Goal: Task Accomplishment & Management: Complete application form

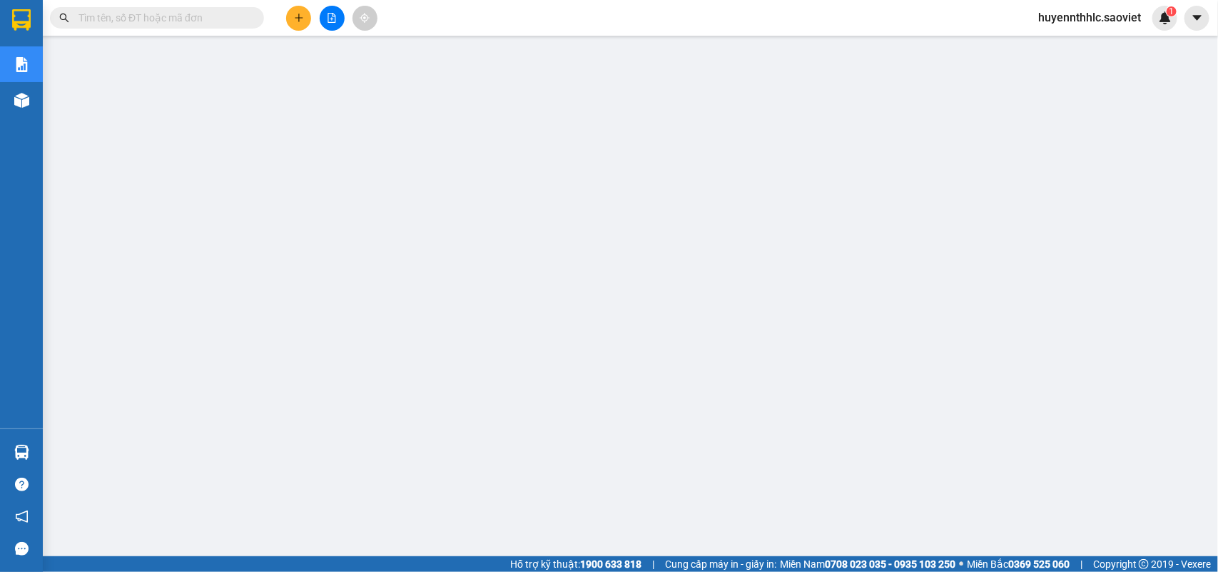
click at [250, 15] on span at bounding box center [254, 18] width 9 height 16
click at [236, 15] on input "text" at bounding box center [162, 18] width 168 height 16
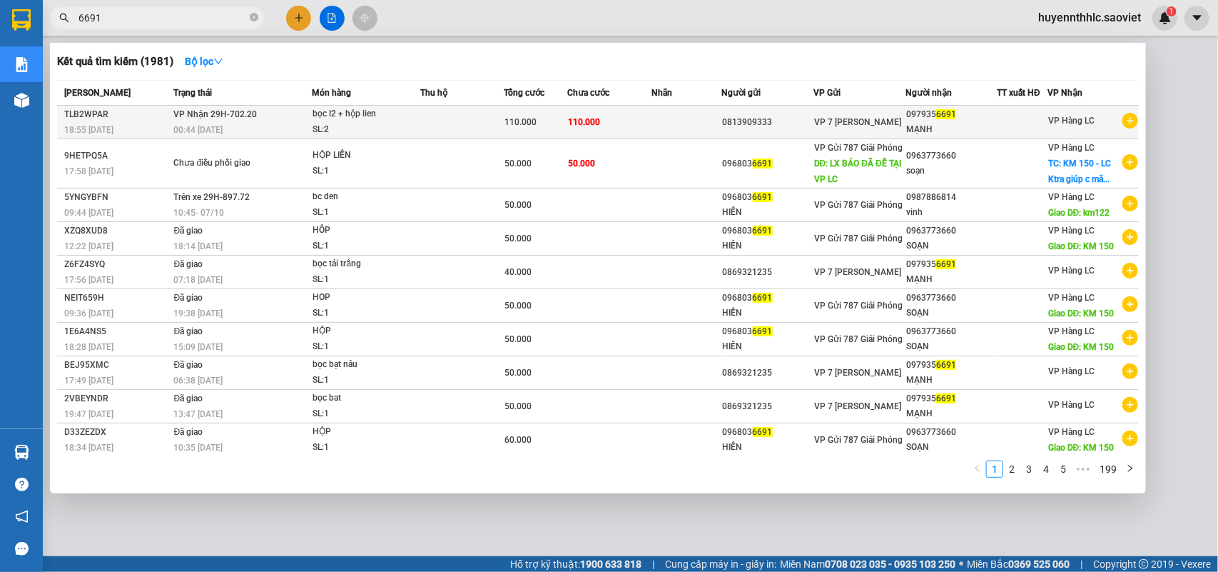
type input "6691"
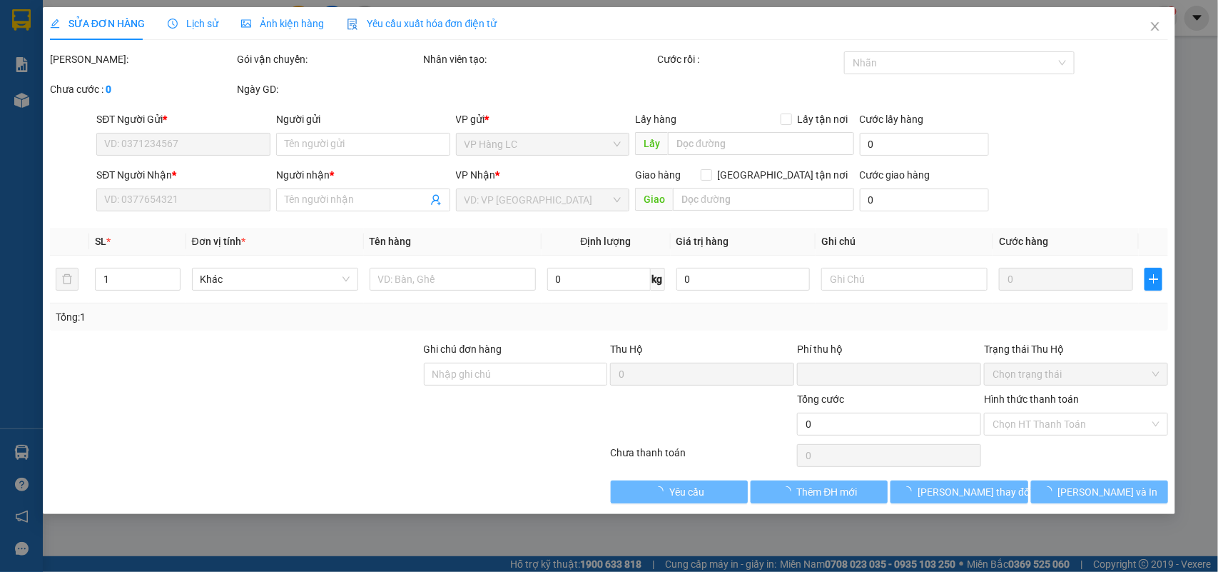
type input "0813909333"
type input "0979356691"
type input "MẠNH"
type input "0"
type input "110.000"
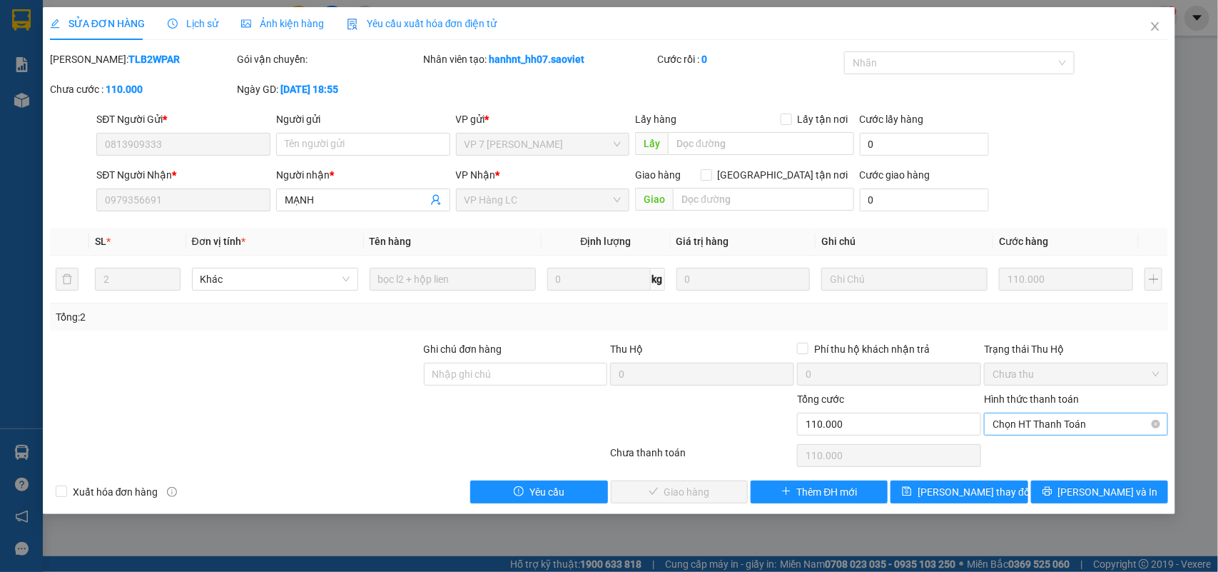
click at [1023, 425] on span "Chọn HT Thanh Toán" at bounding box center [1076, 423] width 167 height 21
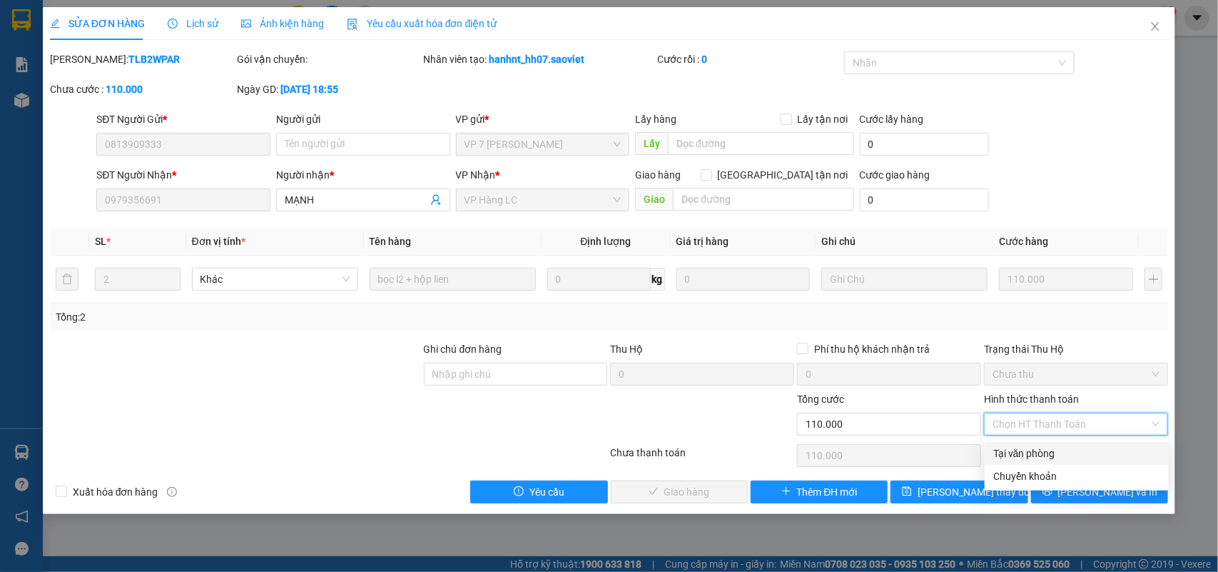
click at [1029, 453] on div "Tại văn phòng" at bounding box center [1076, 453] width 167 height 16
type input "0"
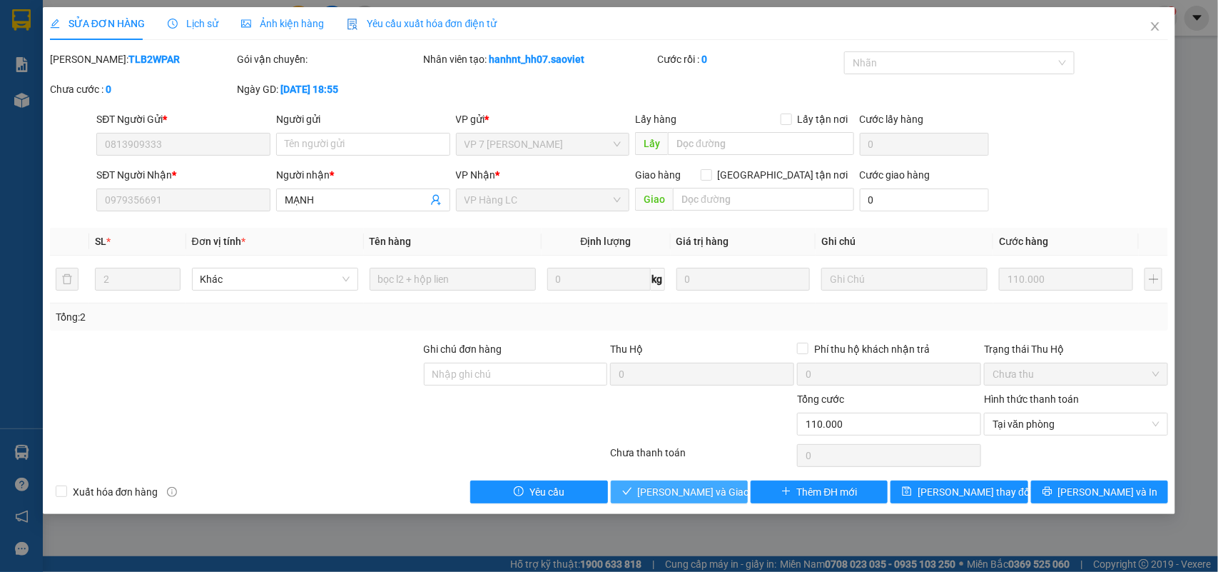
click at [689, 492] on span "[PERSON_NAME] và Giao hàng" at bounding box center [706, 492] width 137 height 16
